Goal: Find specific page/section: Find specific page/section

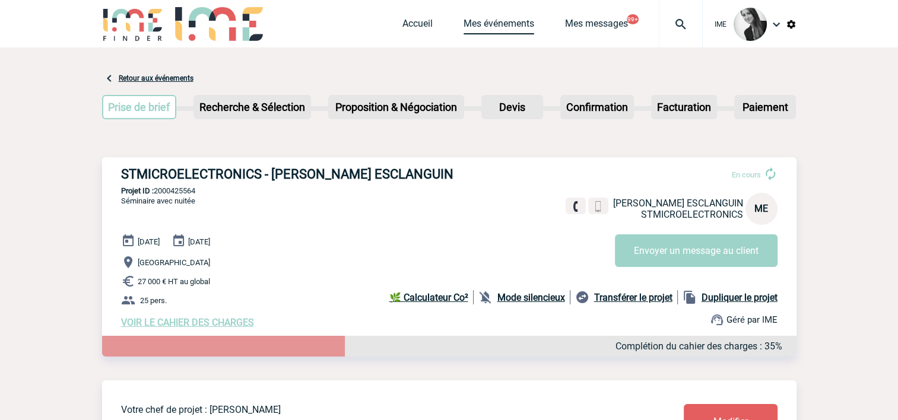
click at [487, 24] on link "Mes événements" at bounding box center [499, 26] width 71 height 17
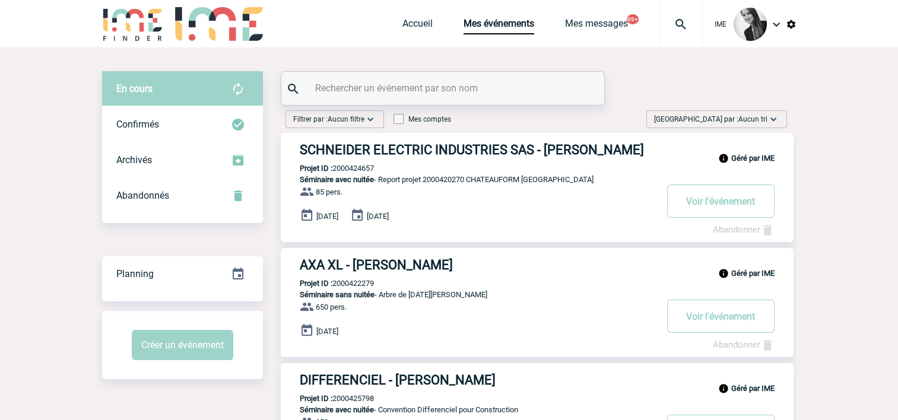
click at [748, 118] on span "Aucun tri" at bounding box center [752, 119] width 29 height 8
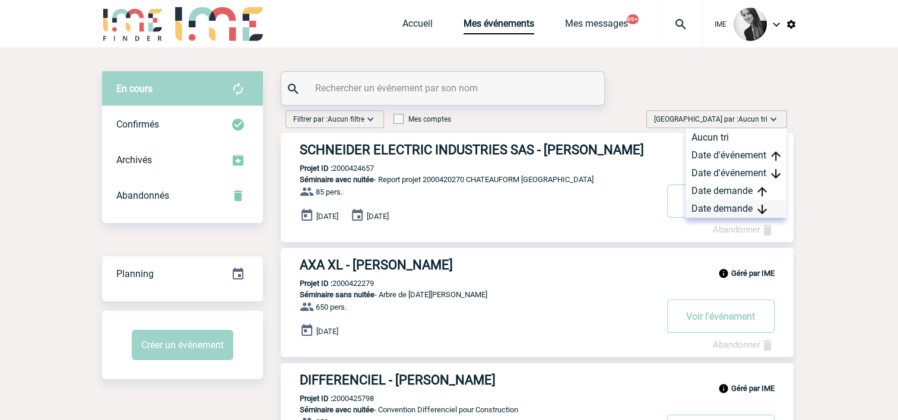
click at [722, 214] on div "Date demande" at bounding box center [736, 209] width 101 height 18
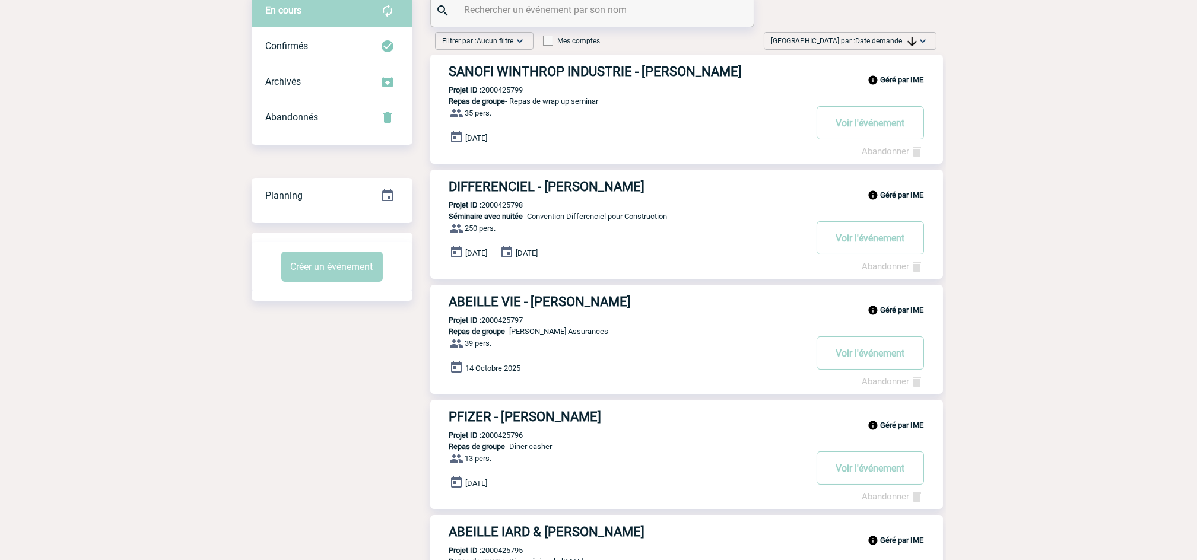
scroll to position [51, 0]
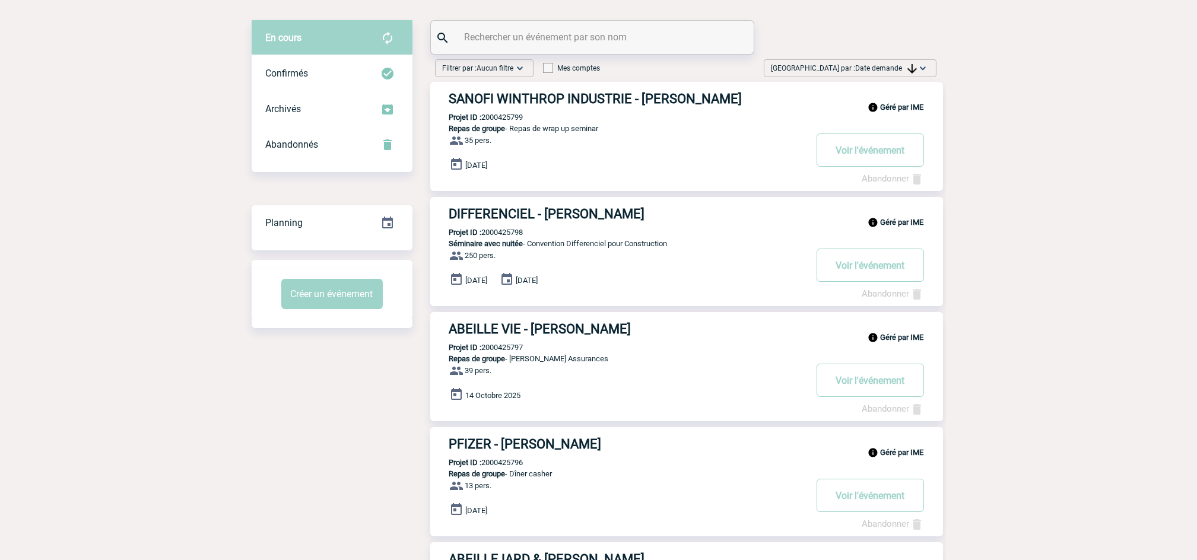
click at [903, 66] on span "Date demande" at bounding box center [886, 68] width 61 height 8
click at [886, 157] on div "Date demande" at bounding box center [885, 158] width 101 height 18
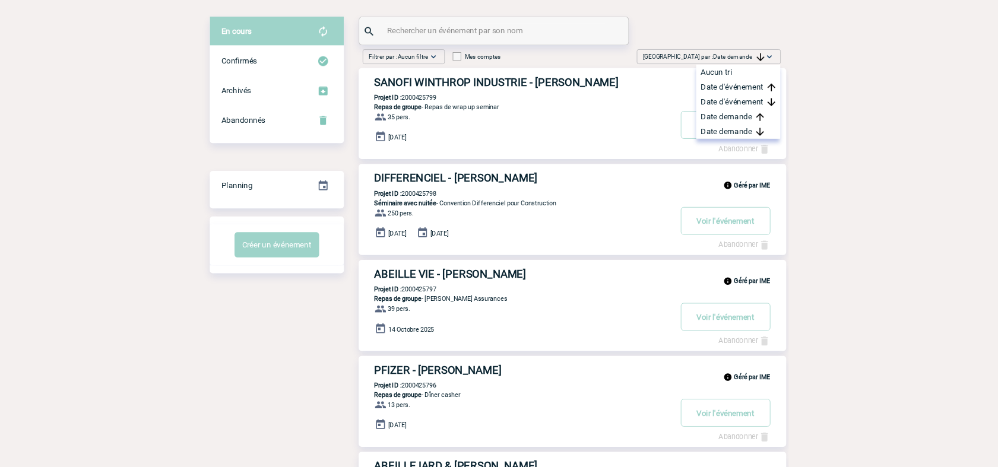
scroll to position [0, 0]
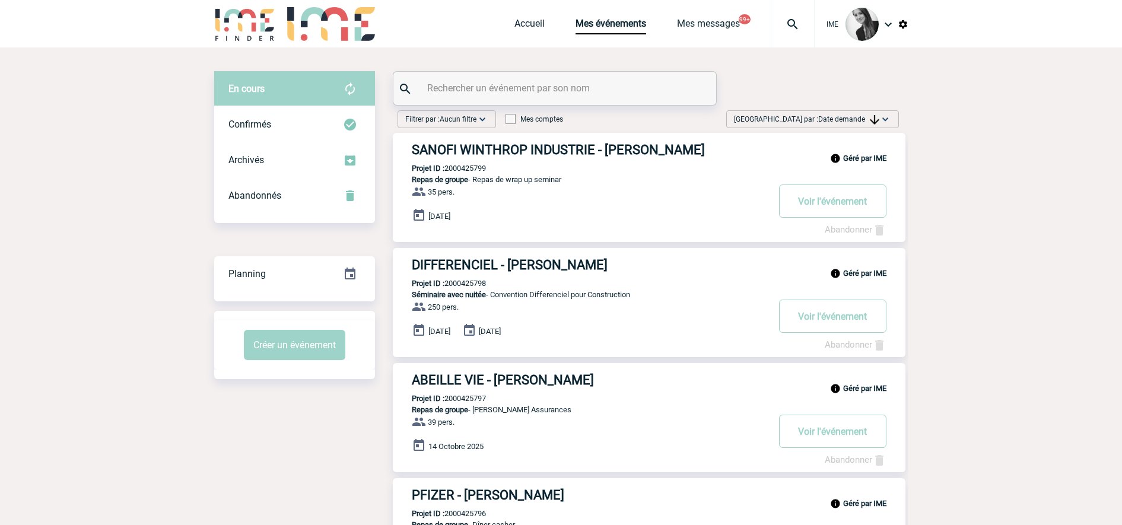
drag, startPoint x: 873, startPoint y: 120, endPoint x: 871, endPoint y: 126, distance: 6.1
click at [873, 120] on img at bounding box center [874, 119] width 9 height 9
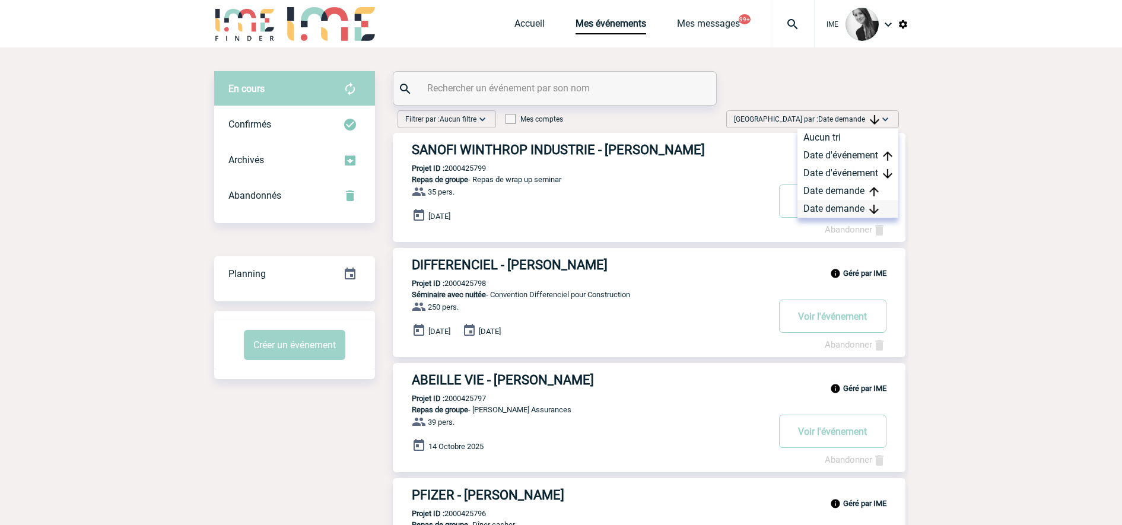
click at [842, 203] on div "Date demande" at bounding box center [848, 209] width 101 height 18
